Goal: Transaction & Acquisition: Subscribe to service/newsletter

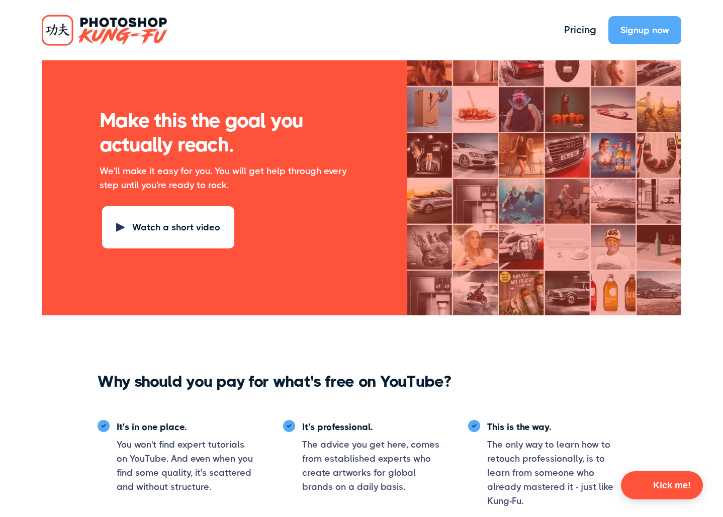
scroll to position [1039, 0]
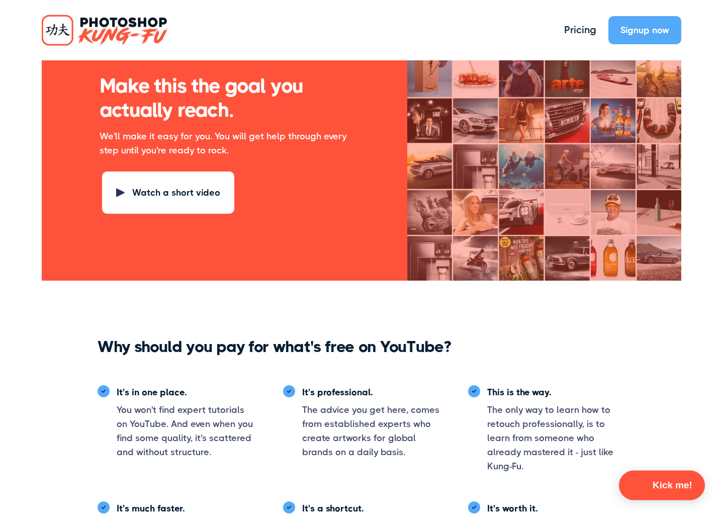
click at [648, 482] on button "Kick me!" at bounding box center [662, 485] width 86 height 30
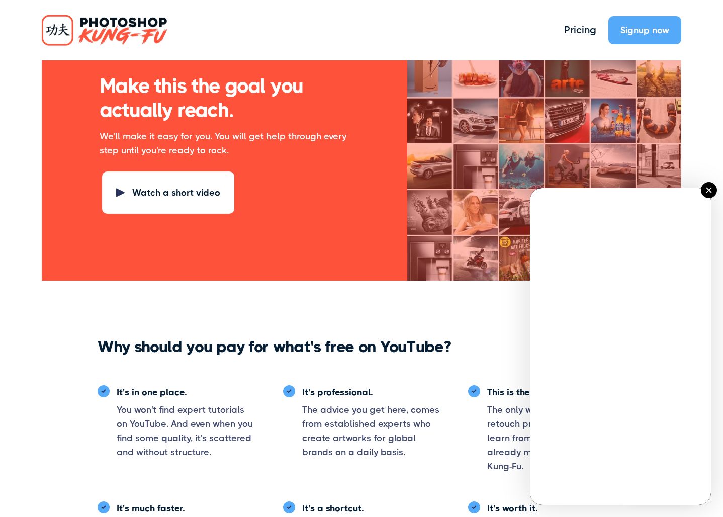
click at [707, 194] on button at bounding box center [709, 190] width 16 height 16
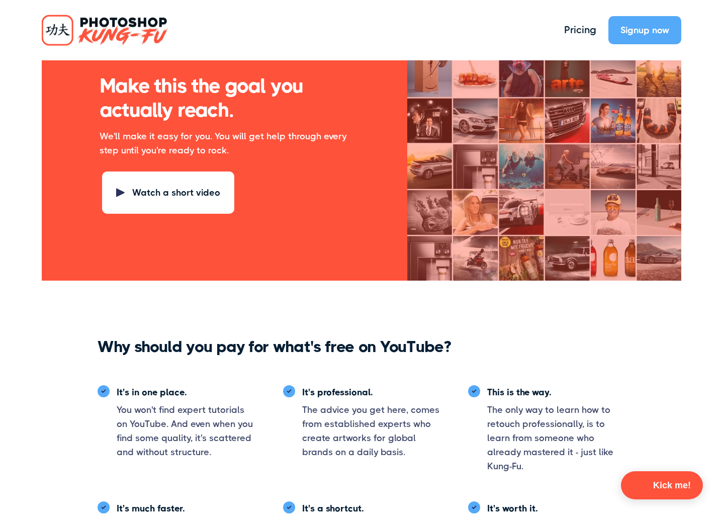
click at [0, 0] on div "Watch a short video" at bounding box center [0, 0] width 0 height 0
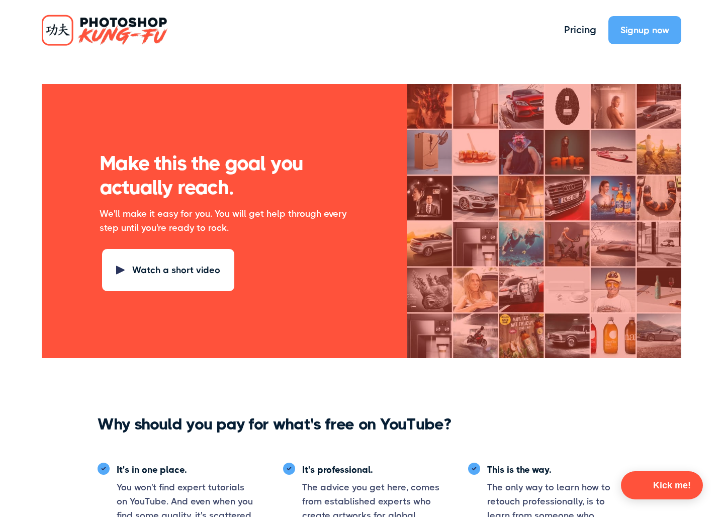
scroll to position [947, 0]
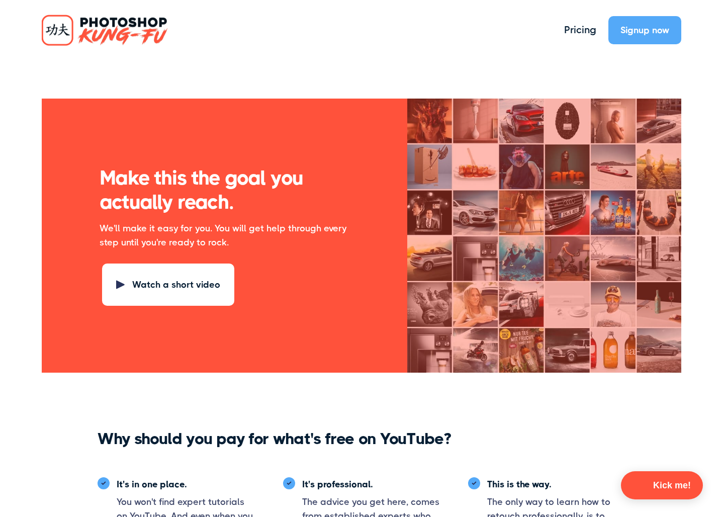
click at [0, 0] on div "Watch a short video" at bounding box center [0, 0] width 0 height 0
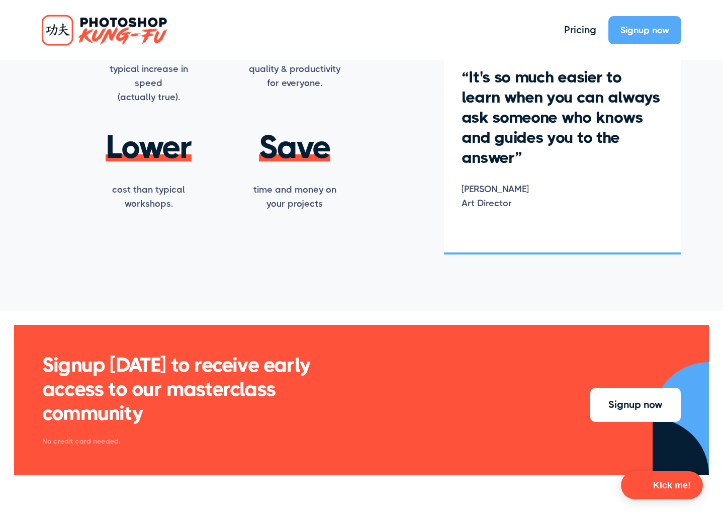
scroll to position [1864, 0]
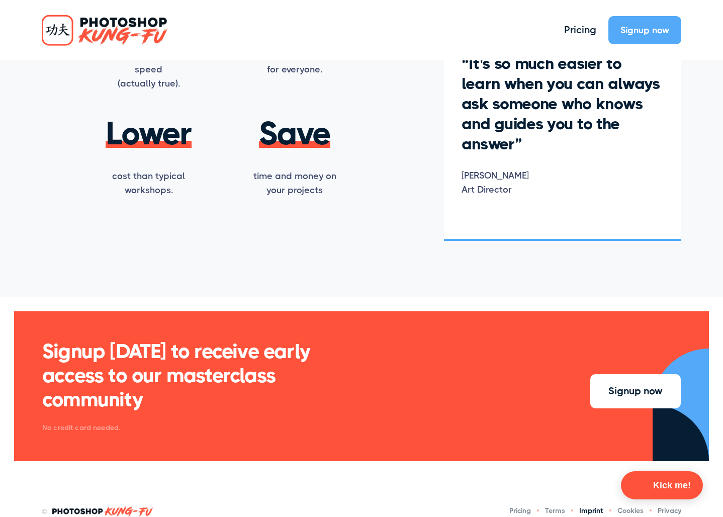
click at [597, 505] on link "Imprint" at bounding box center [591, 510] width 24 height 11
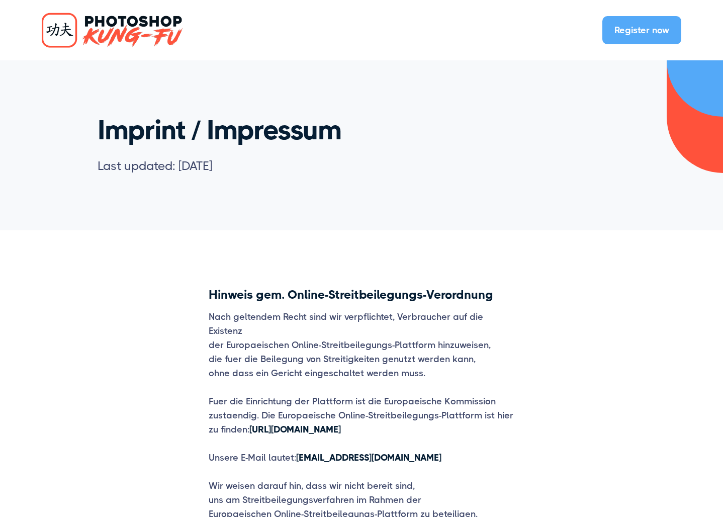
scroll to position [337, 0]
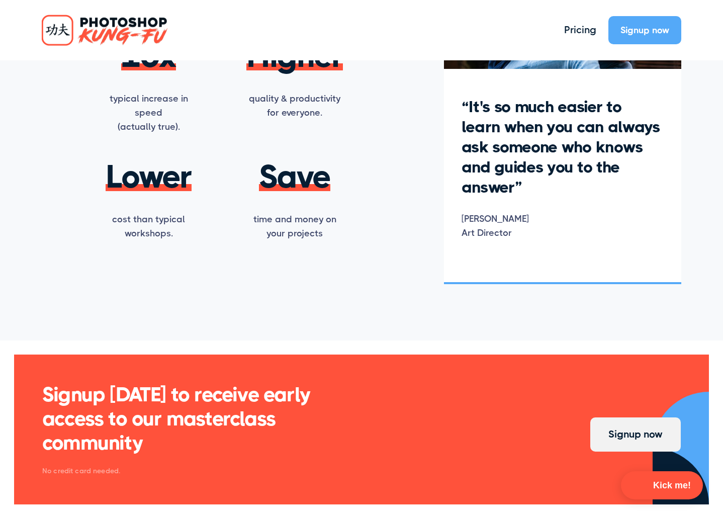
click at [632, 427] on div "Signup now" at bounding box center [635, 434] width 54 height 15
click at [639, 33] on div "Signup now" at bounding box center [644, 30] width 49 height 14
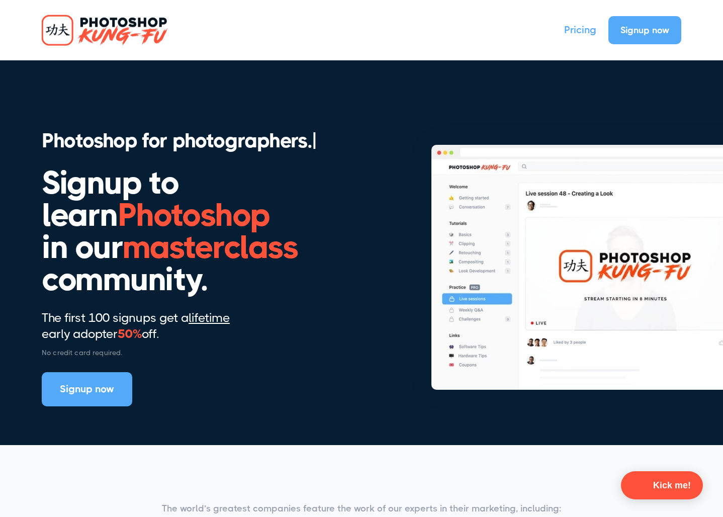
click at [596, 31] on link "Pricing" at bounding box center [580, 30] width 32 height 15
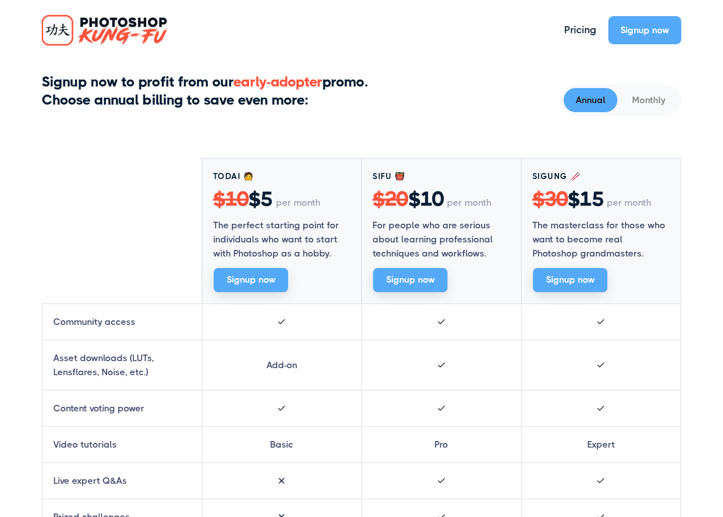
scroll to position [293, 0]
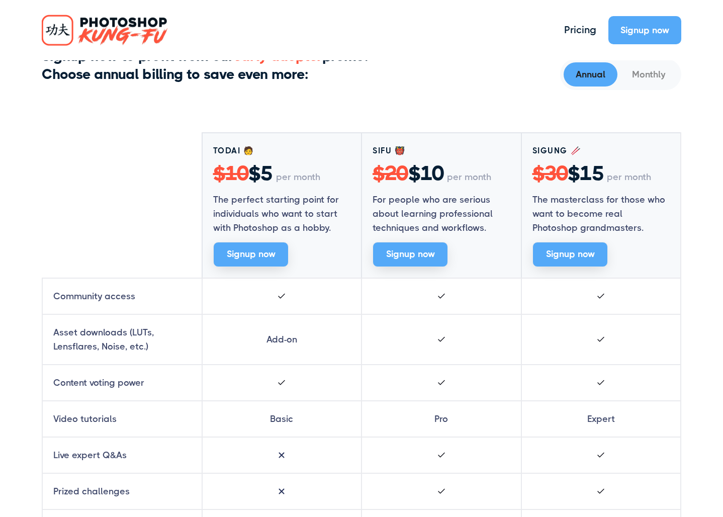
click at [156, 197] on div "Todai 🧑 $10 $5 per month The perfect starting point for individuals who want to…" at bounding box center [361, 204] width 639 height 145
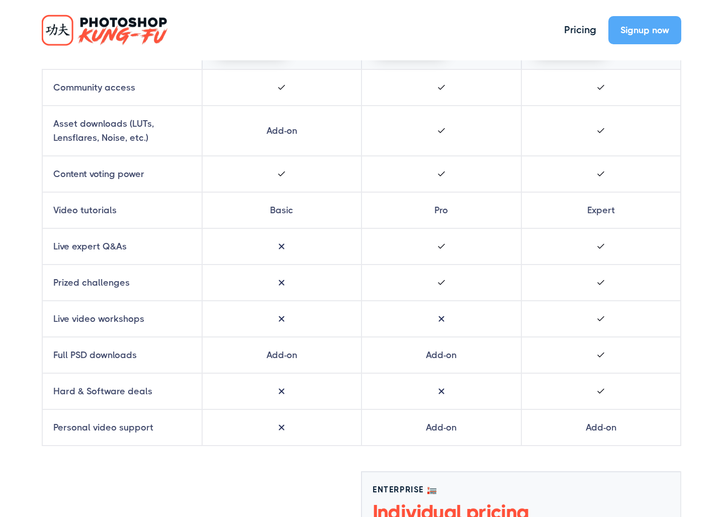
scroll to position [553, 0]
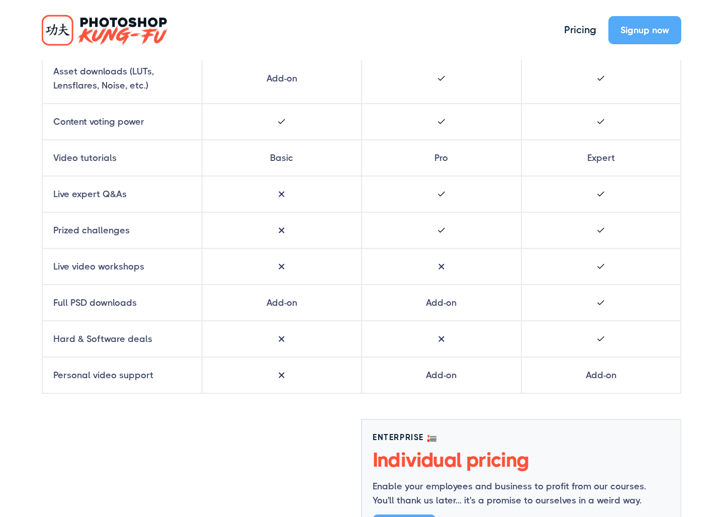
click at [182, 153] on div "Video tutorials" at bounding box center [122, 158] width 138 height 14
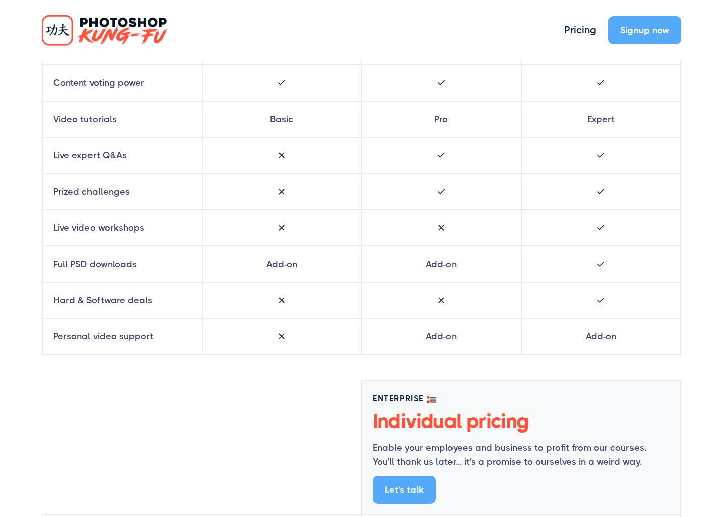
scroll to position [590, 0]
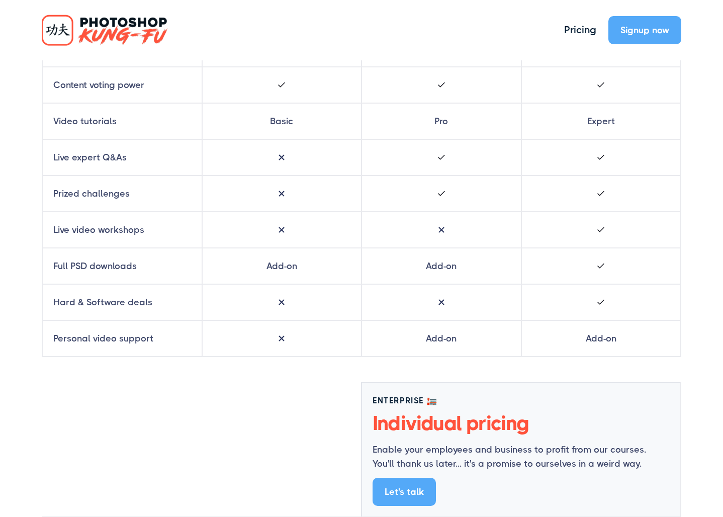
click at [184, 153] on div "Live expert Q&As" at bounding box center [122, 157] width 138 height 14
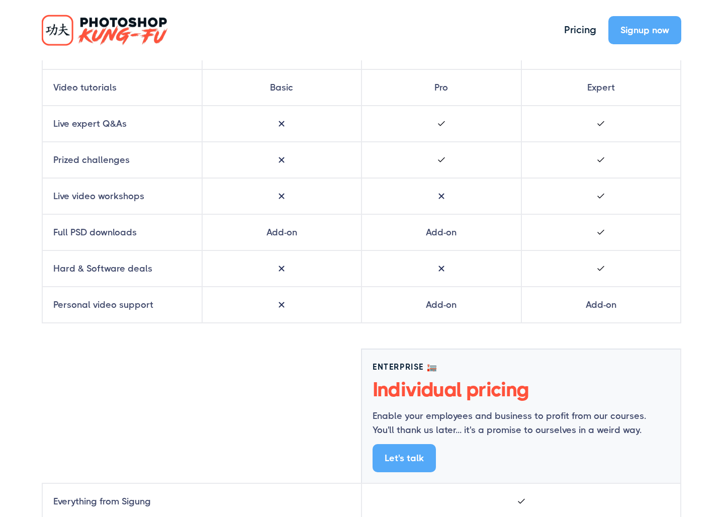
scroll to position [623, 0]
click at [184, 153] on div "Prized challenges" at bounding box center [122, 160] width 159 height 35
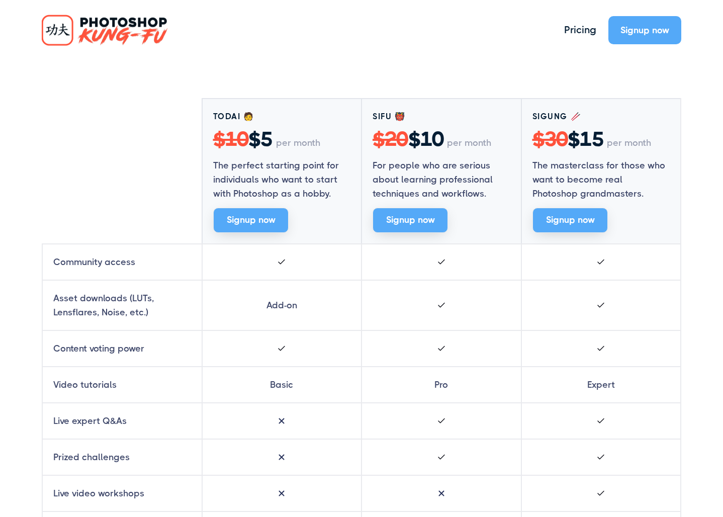
scroll to position [126, 0]
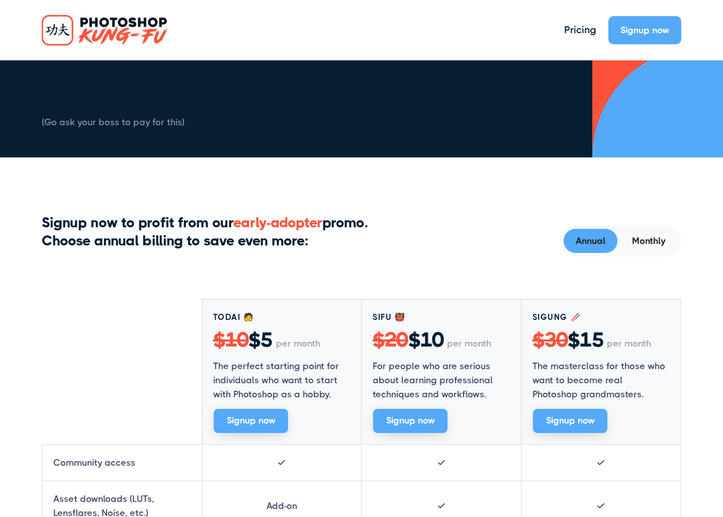
click at [650, 238] on div "Monthly" at bounding box center [649, 241] width 34 height 14
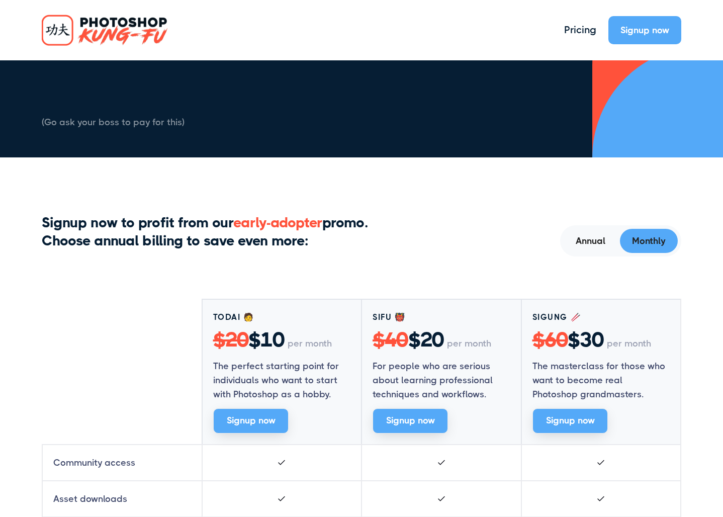
click at [600, 238] on div "Annual" at bounding box center [591, 241] width 30 height 14
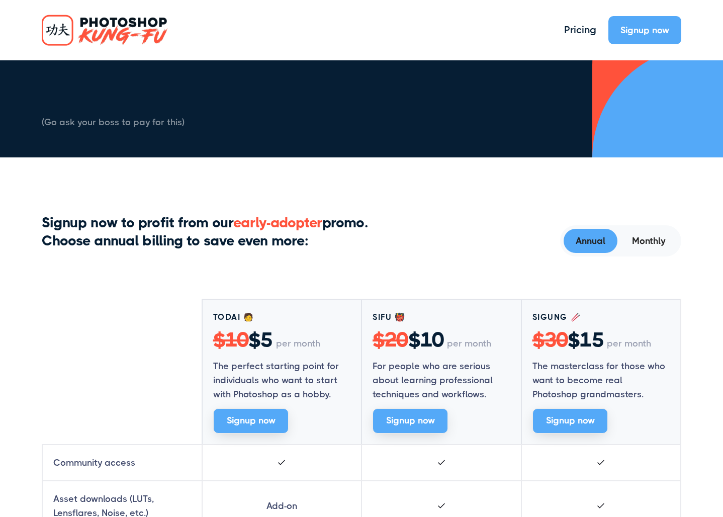
click at [647, 238] on div "Monthly" at bounding box center [649, 241] width 34 height 14
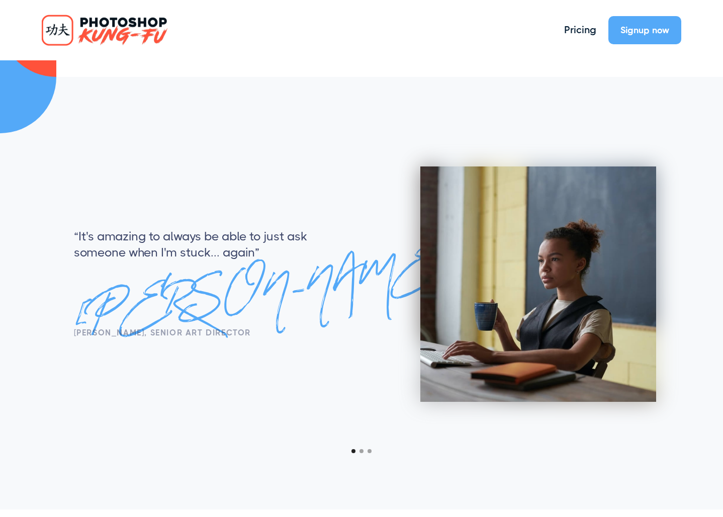
scroll to position [1853, 0]
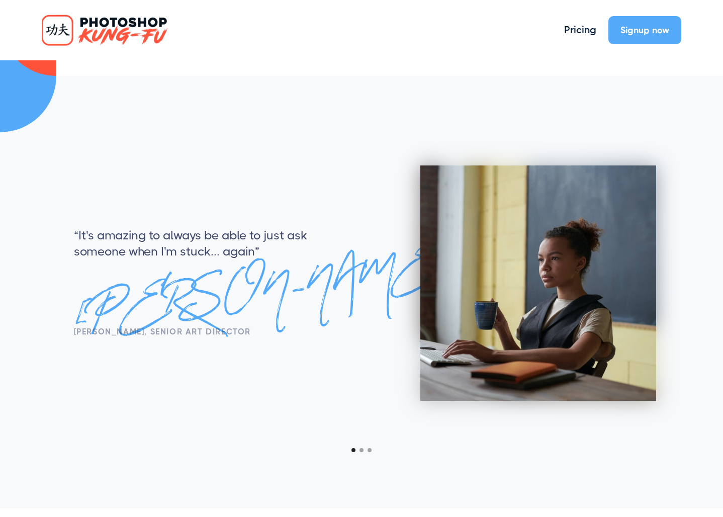
click at [359, 451] on div "carousel" at bounding box center [361, 450] width 639 height 4
click at [362, 450] on div "Show slide 2 of 3" at bounding box center [361, 450] width 4 height 4
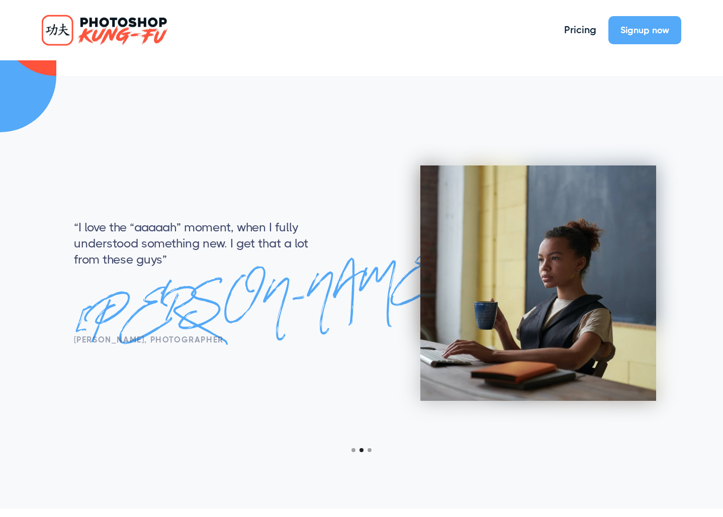
click at [368, 449] on div "Show slide 3 of 3" at bounding box center [369, 450] width 4 height 4
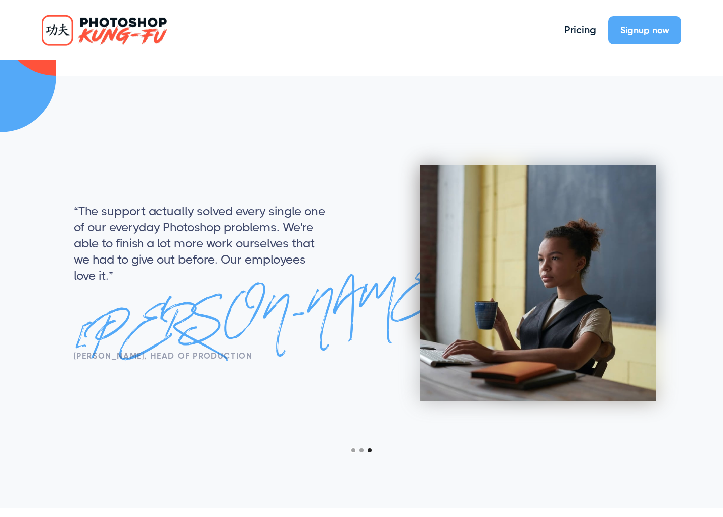
click at [352, 450] on div "Show slide 1 of 3" at bounding box center [353, 450] width 4 height 4
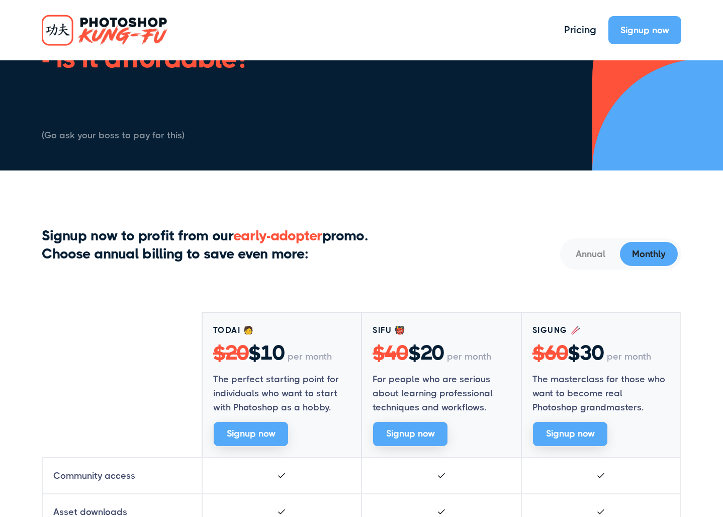
scroll to position [0, 0]
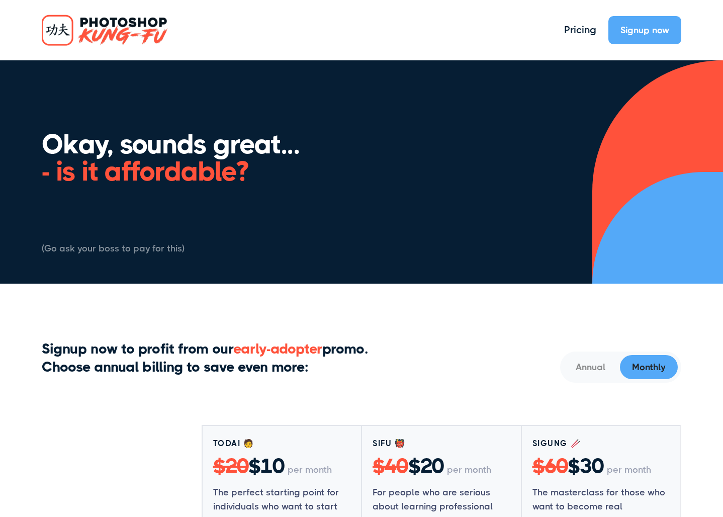
click at [367, 225] on div "Okay, sounds great... - is it affordable? Same same but different. - Okay, how …" at bounding box center [205, 193] width 327 height 125
click at [379, 193] on div "Okay, sounds great... - is it affordable? Same same but different. - Okay, how …" at bounding box center [361, 193] width 667 height 125
